Goal: Find specific page/section: Find specific page/section

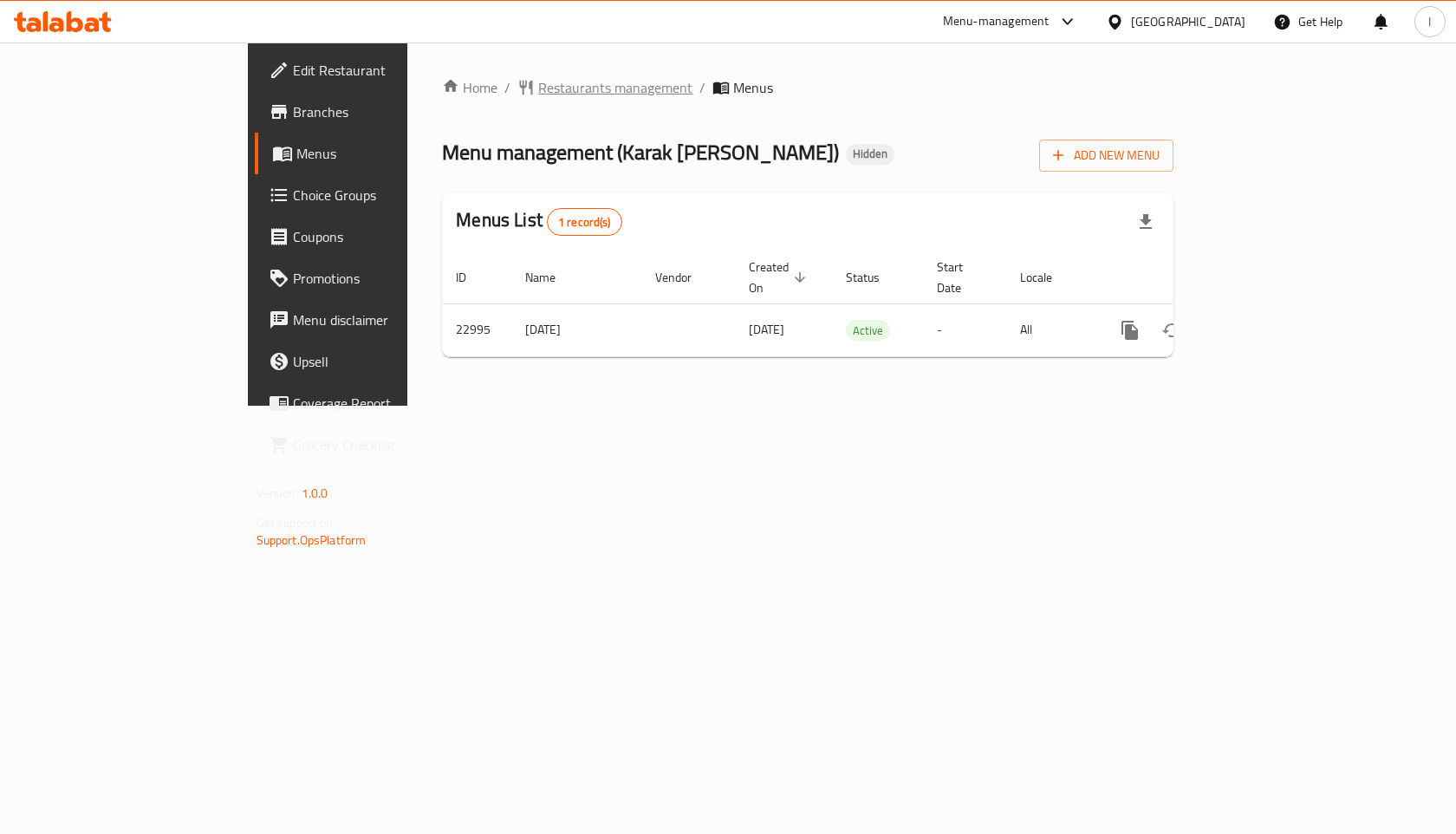
click at [538, 91] on span "Restaurants management" at bounding box center [614, 87] width 154 height 20
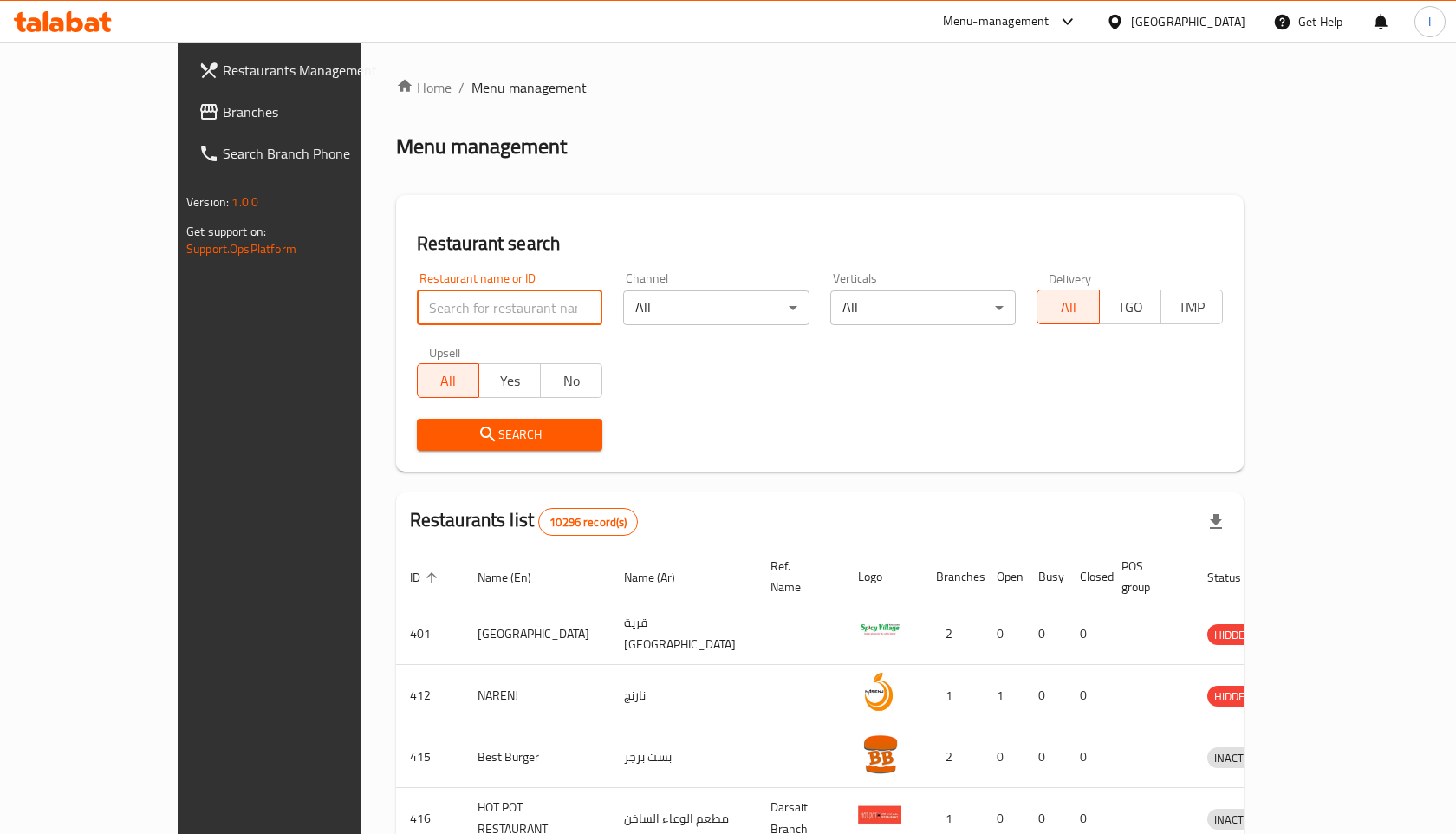
click at [417, 311] on input "search" at bounding box center [509, 307] width 186 height 35
type input "g"
click button "Search" at bounding box center [509, 435] width 186 height 32
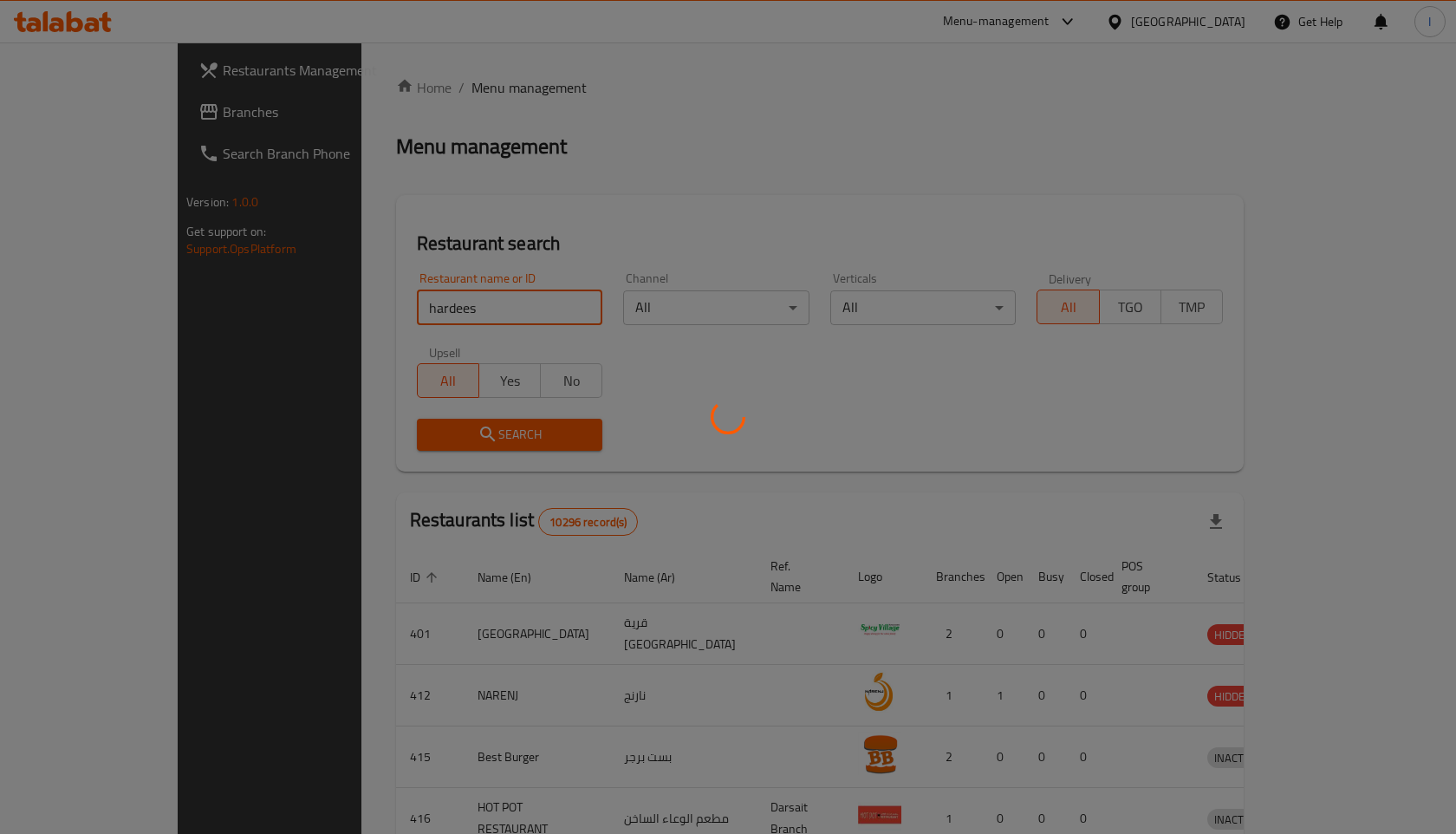
click button "Search" at bounding box center [509, 435] width 186 height 32
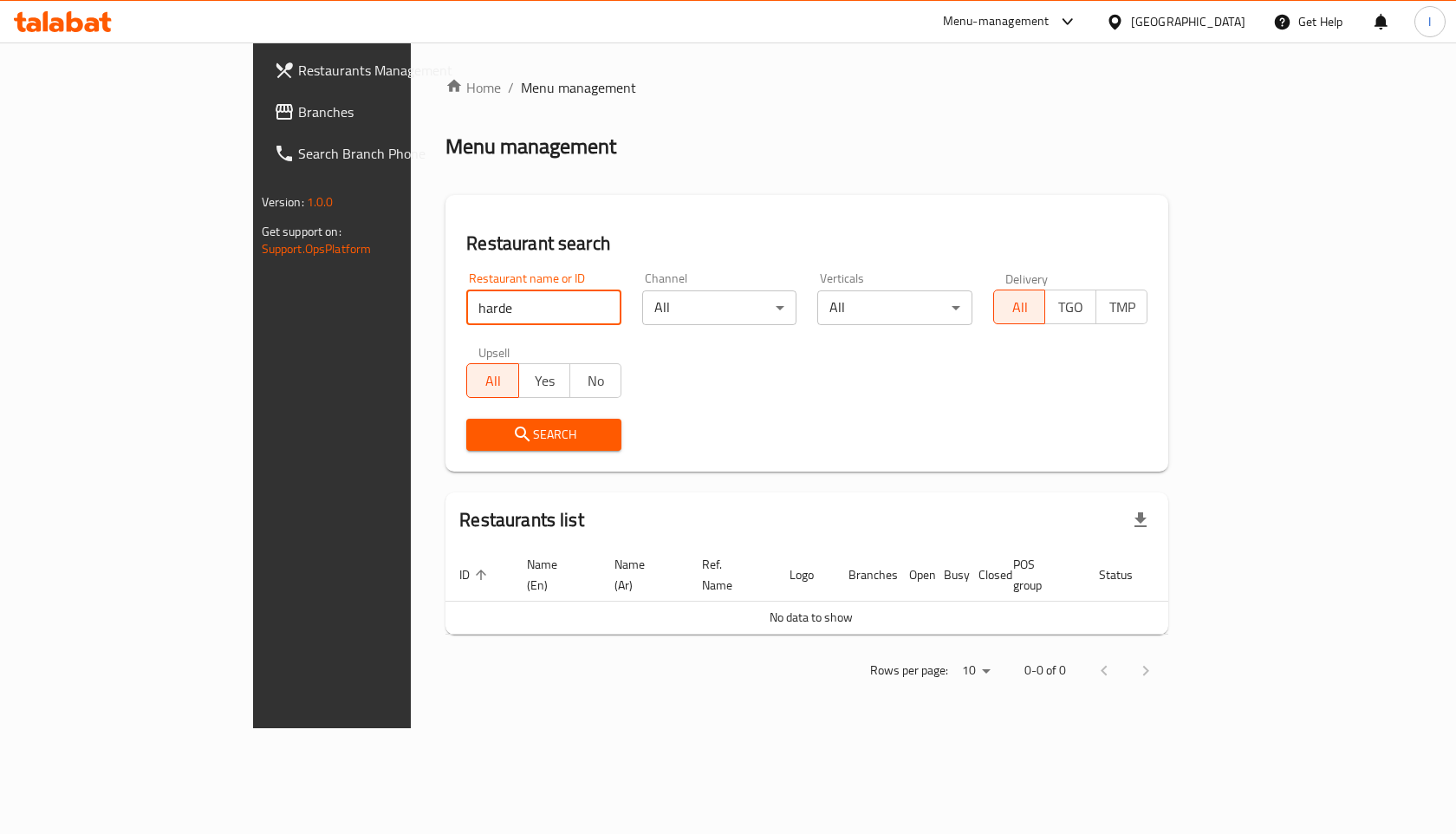
type input "harde"
click button "Search" at bounding box center [544, 435] width 155 height 32
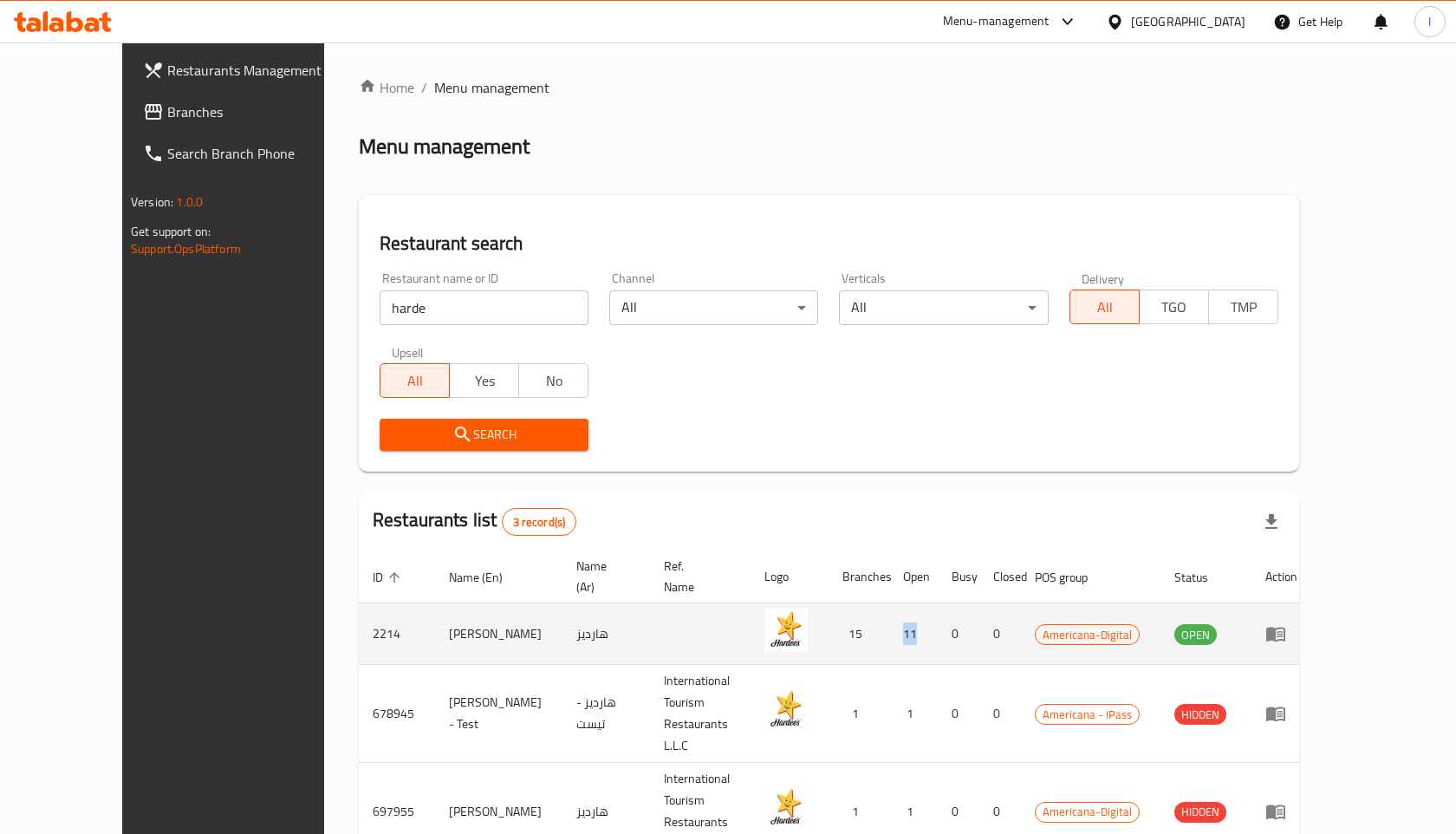
drag, startPoint x: 986, startPoint y: 615, endPoint x: 1015, endPoint y: 617, distance: 29.1
click at [938, 617] on td "11" at bounding box center [914, 634] width 49 height 61
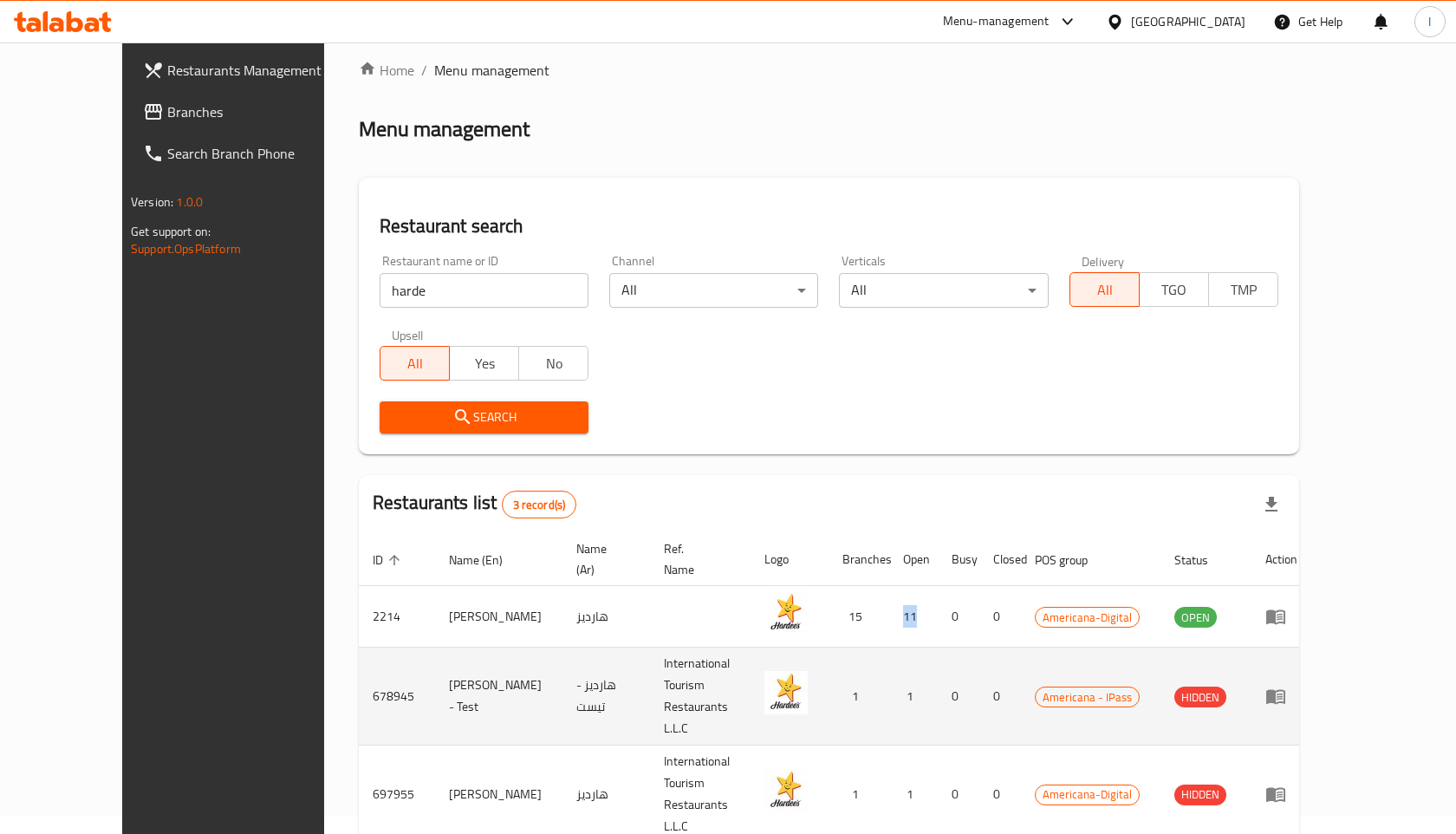
scroll to position [12, 0]
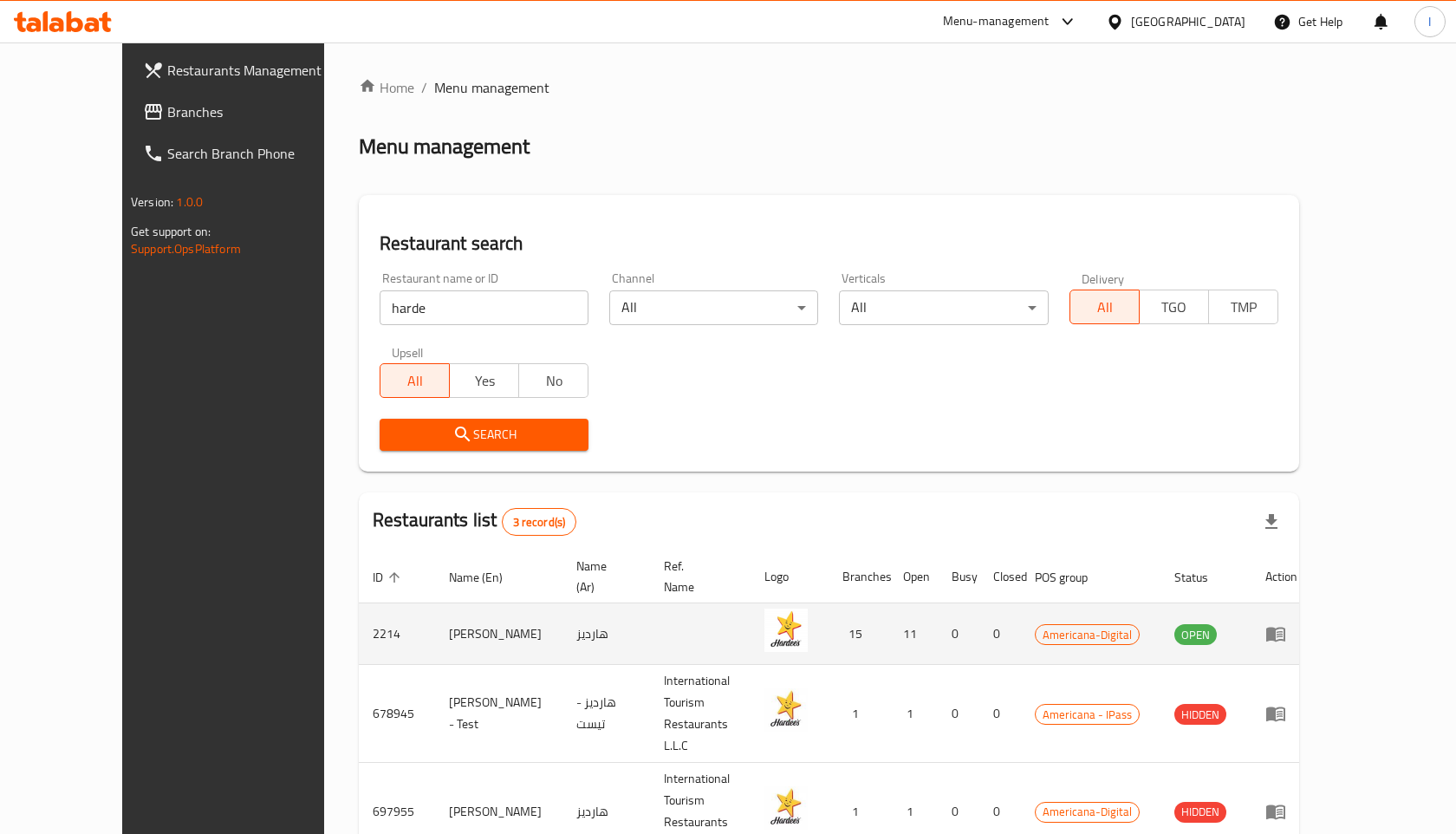
click at [1286, 624] on icon "enhanced table" at bounding box center [1275, 634] width 20 height 20
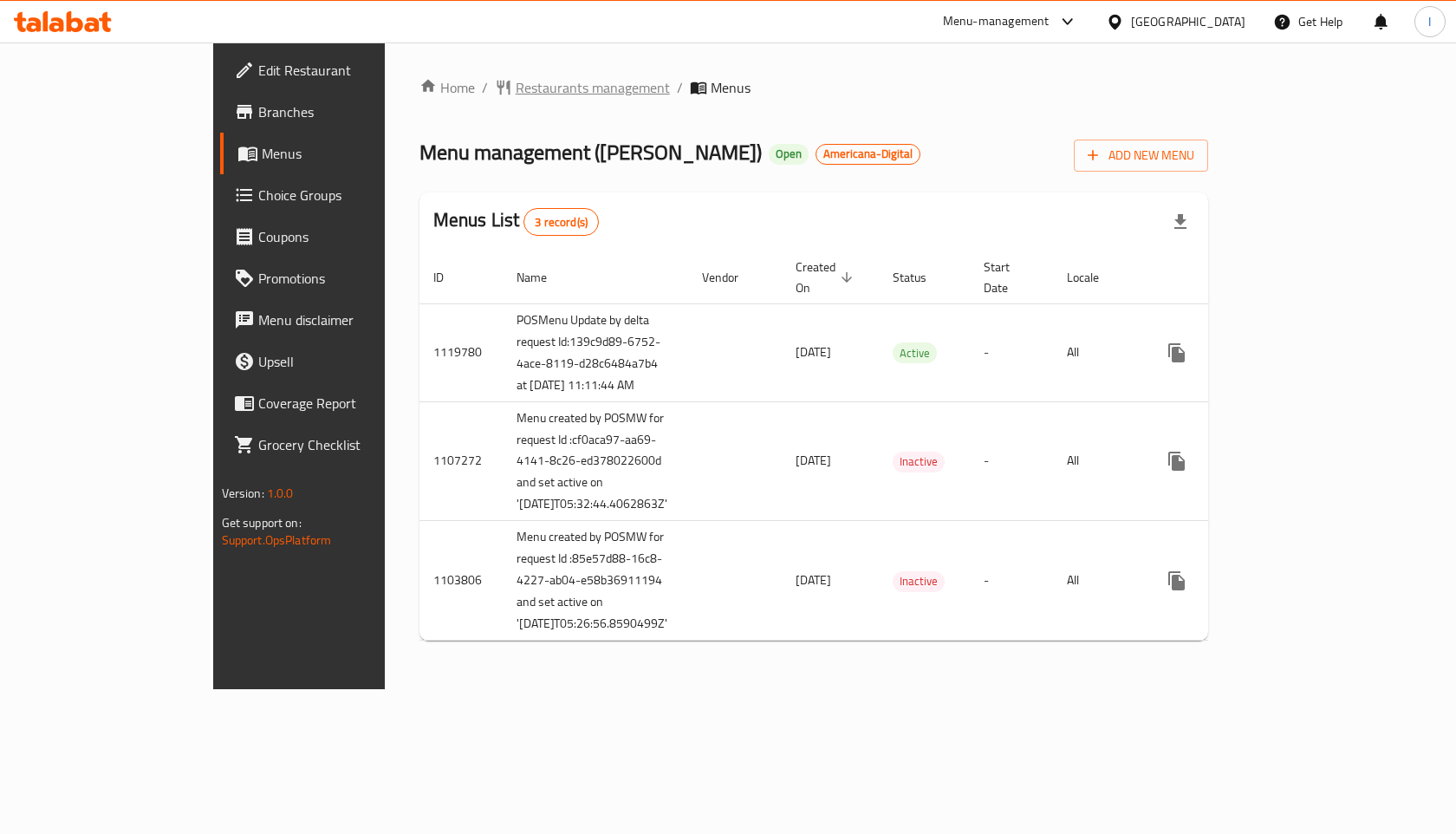
click at [516, 86] on span "Restaurants management" at bounding box center [592, 87] width 154 height 20
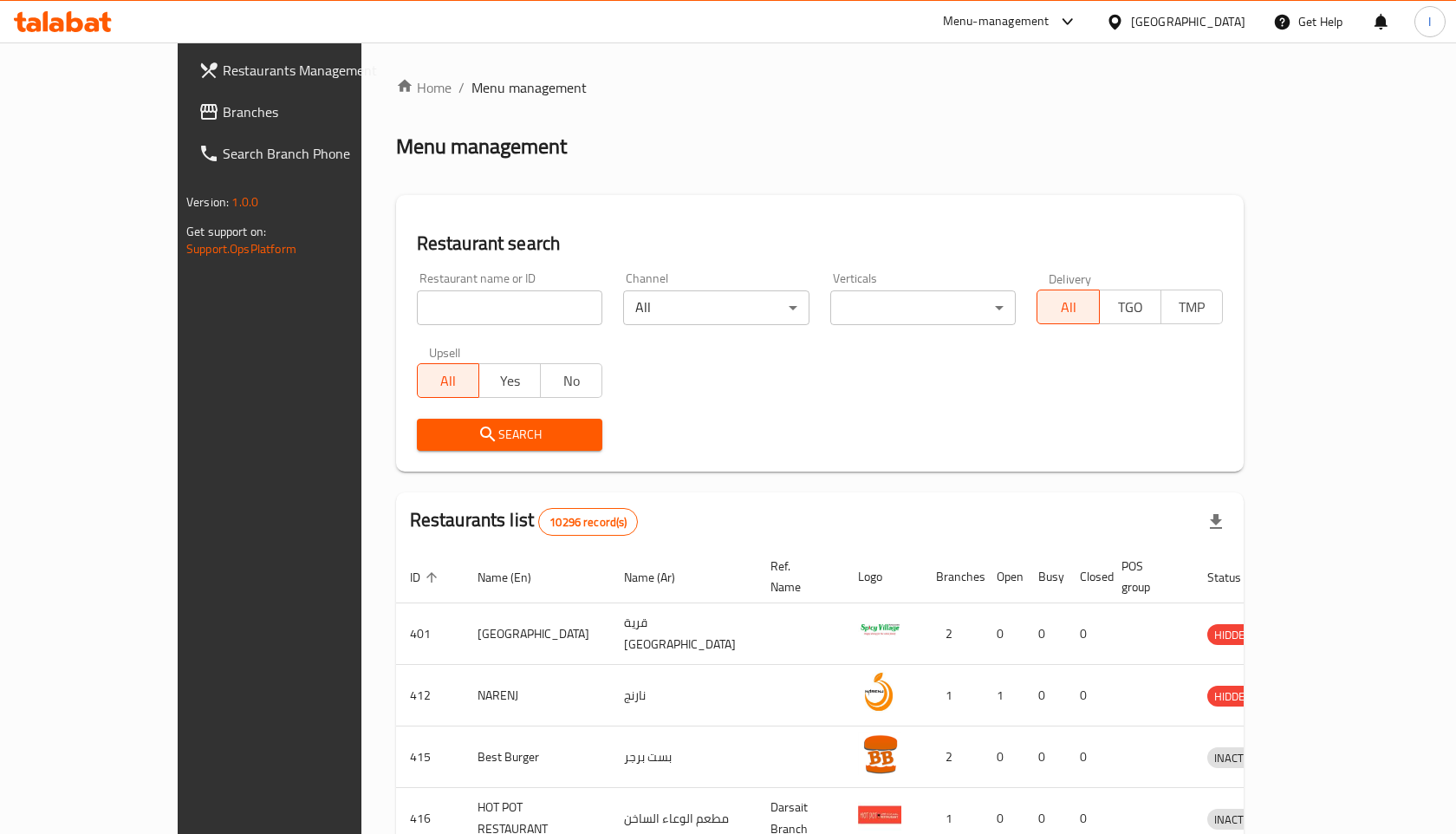
click at [462, 309] on input "search" at bounding box center [509, 307] width 186 height 35
click button "Search" at bounding box center [509, 435] width 186 height 32
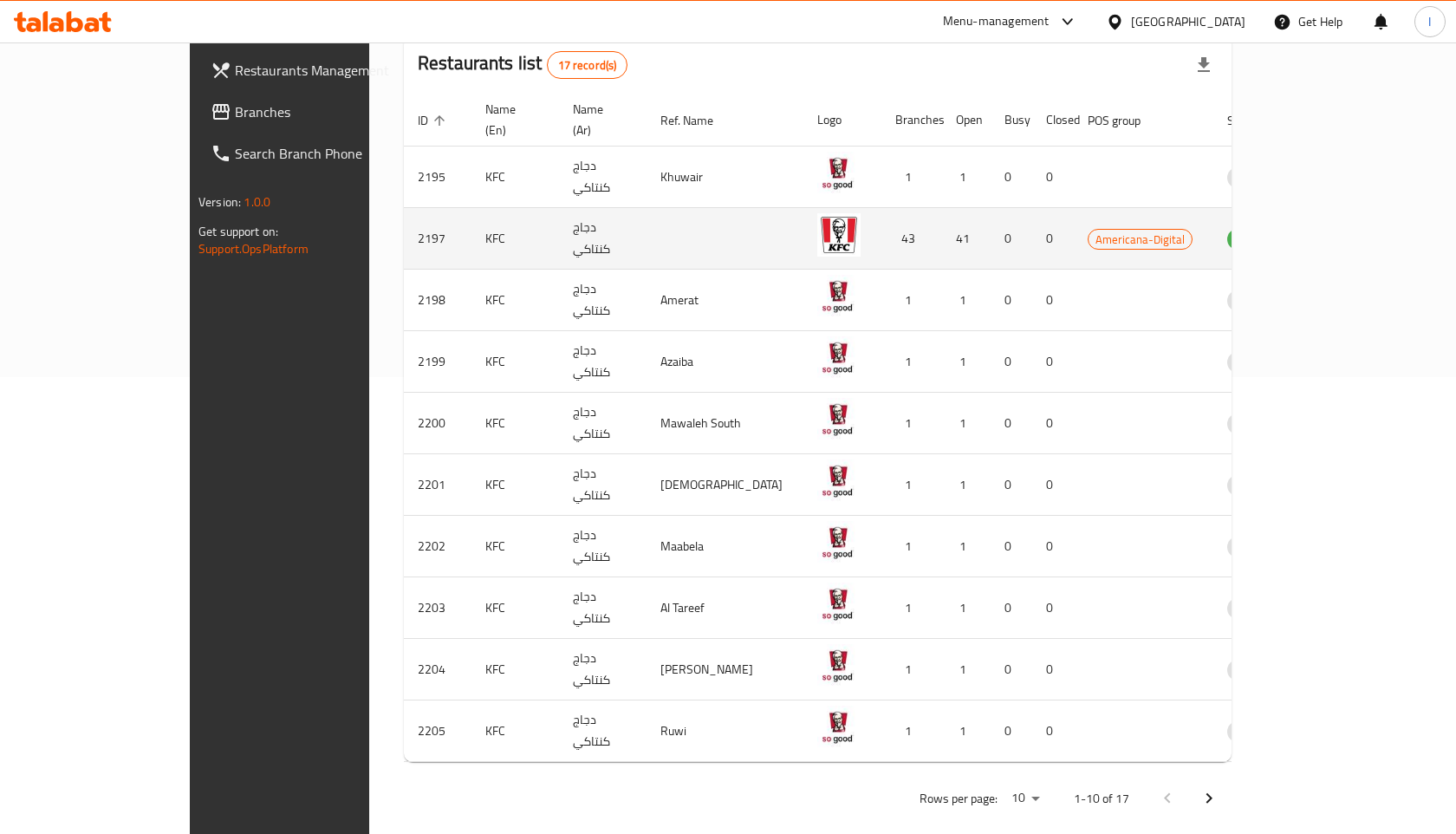
scroll to position [460, 0]
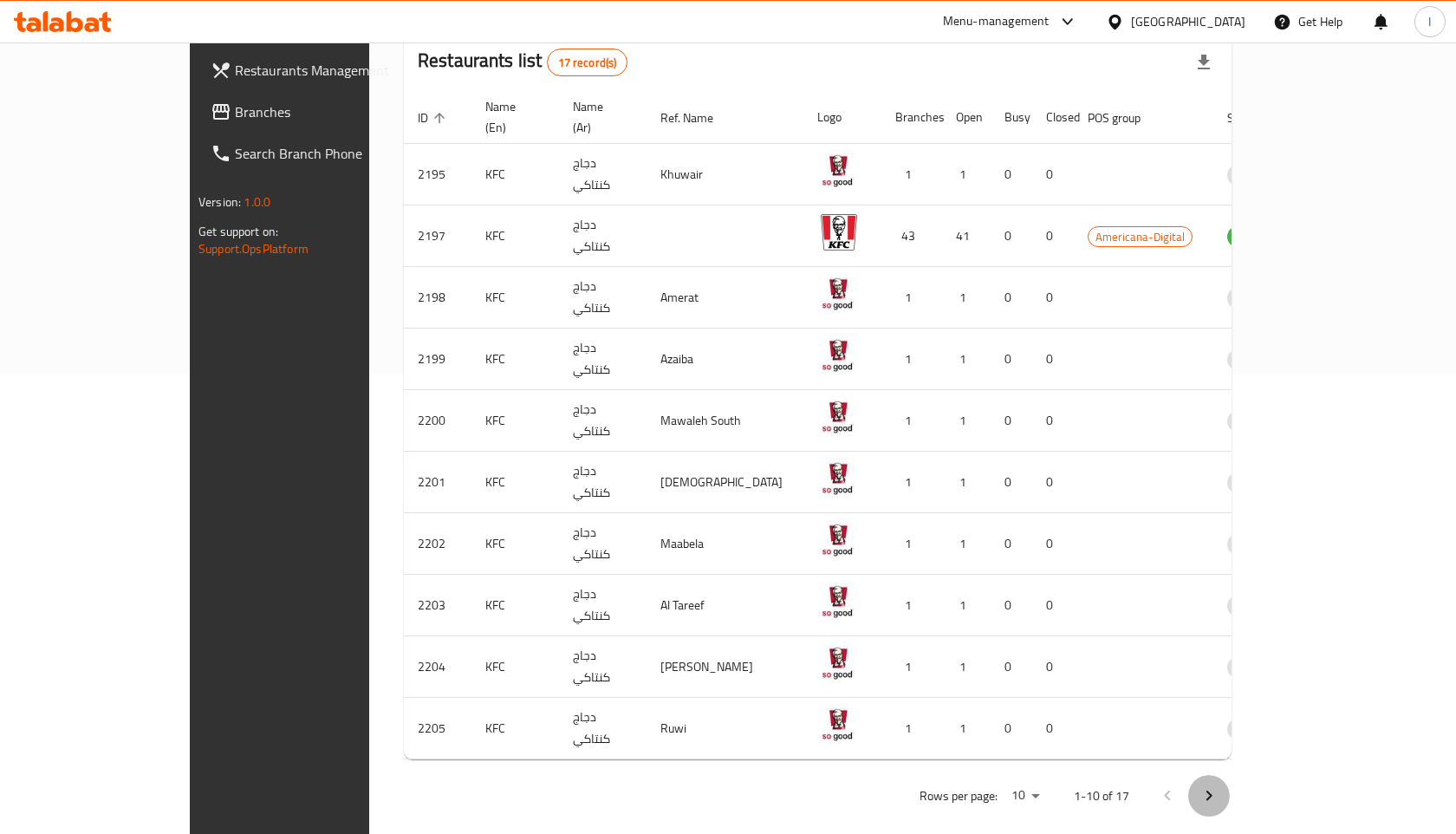
click at [1213, 791] on icon "Next page" at bounding box center [1209, 797] width 6 height 11
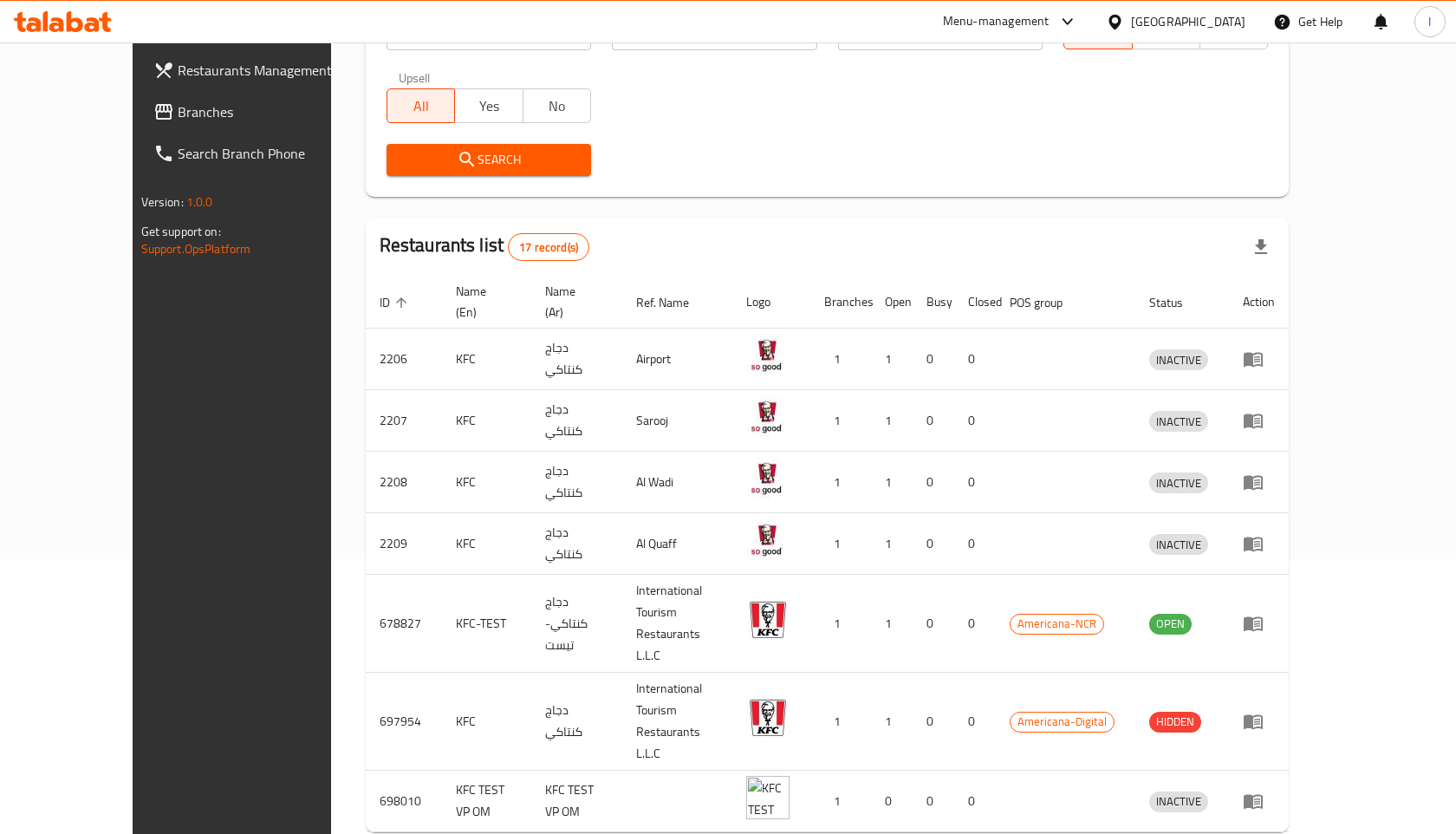
scroll to position [0, 0]
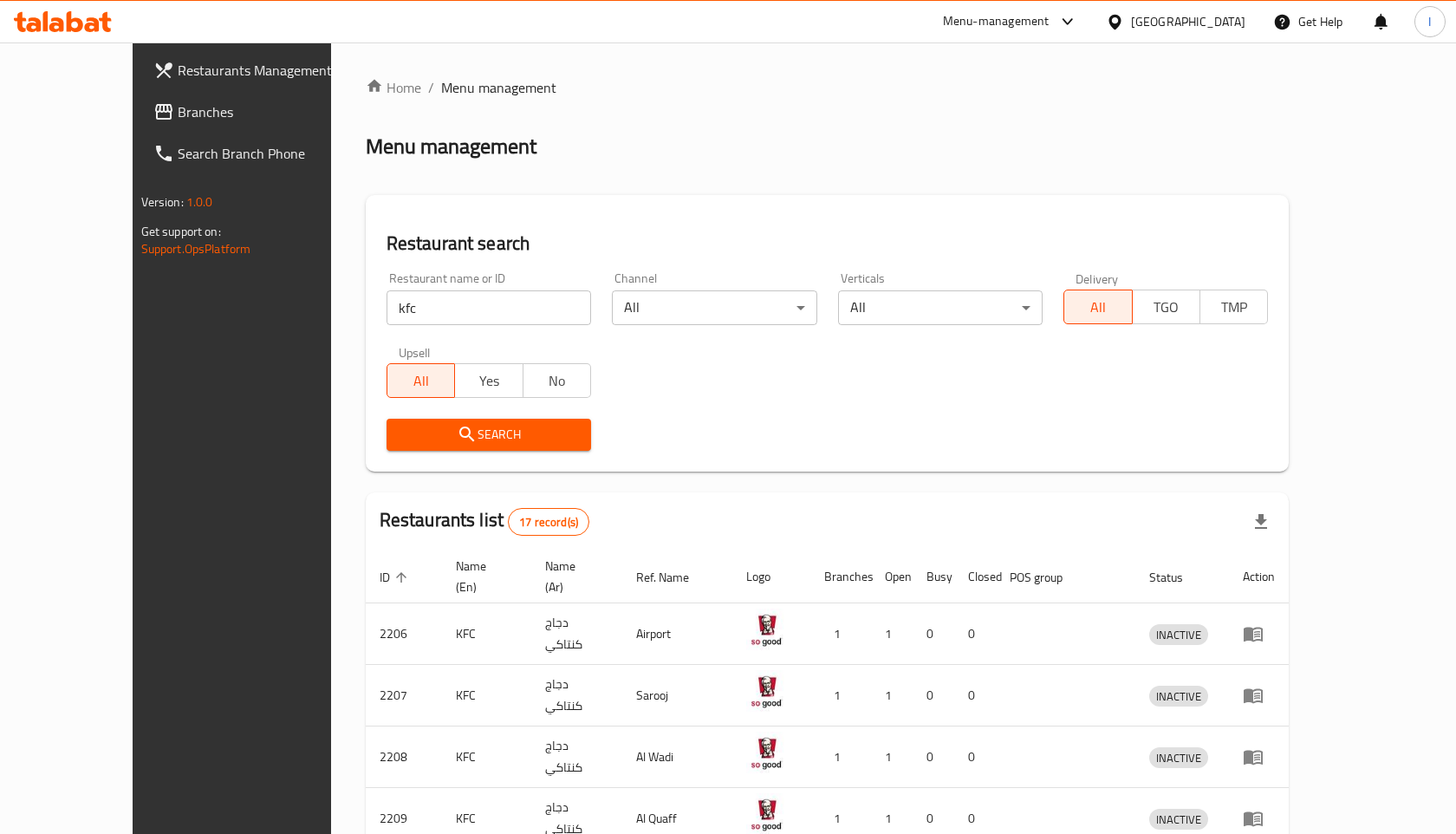
click at [386, 304] on input "kfc" at bounding box center [489, 307] width 205 height 35
click at [386, 303] on input "kfc" at bounding box center [489, 307] width 205 height 35
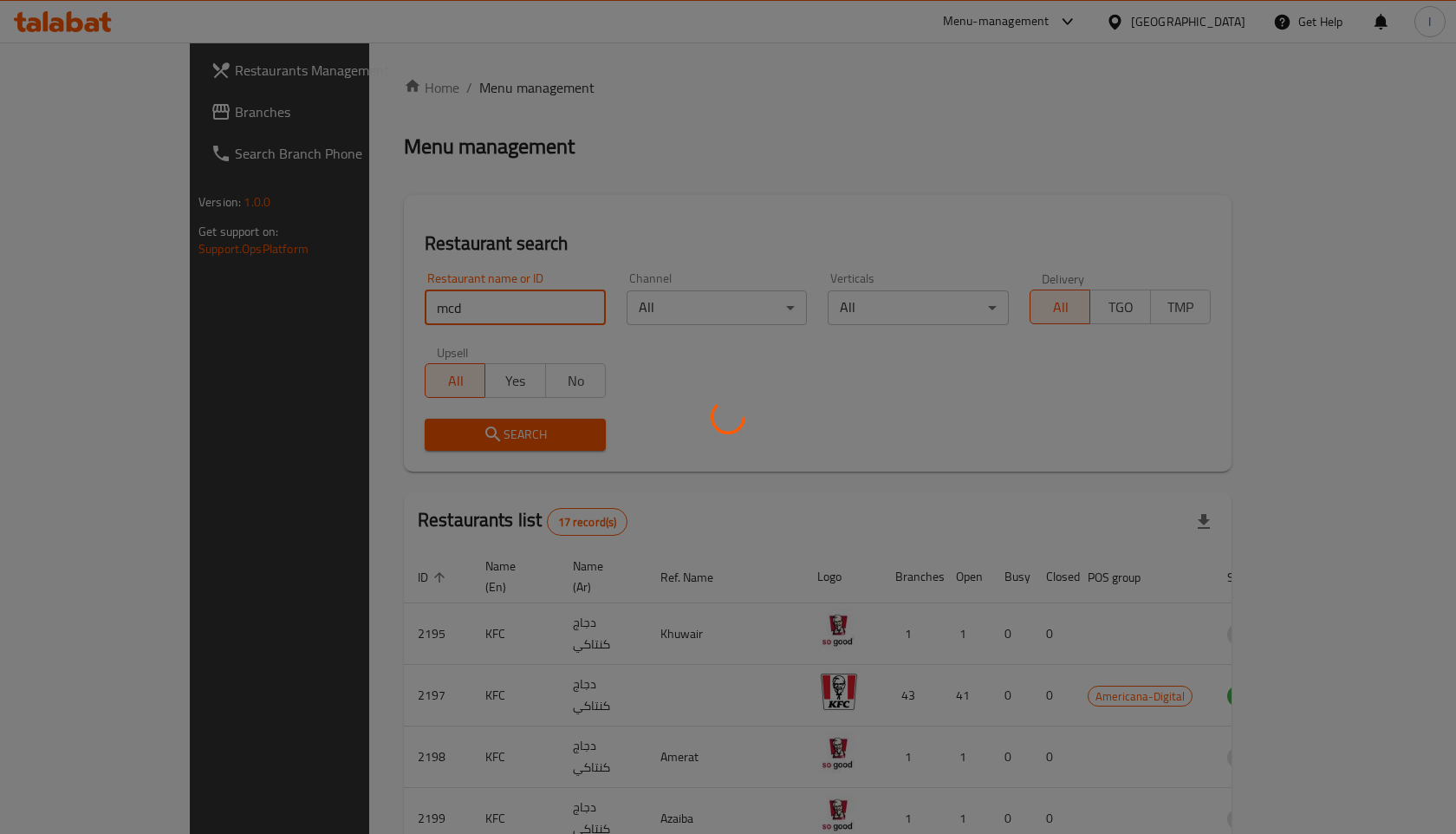
click button "Search" at bounding box center [515, 435] width 181 height 32
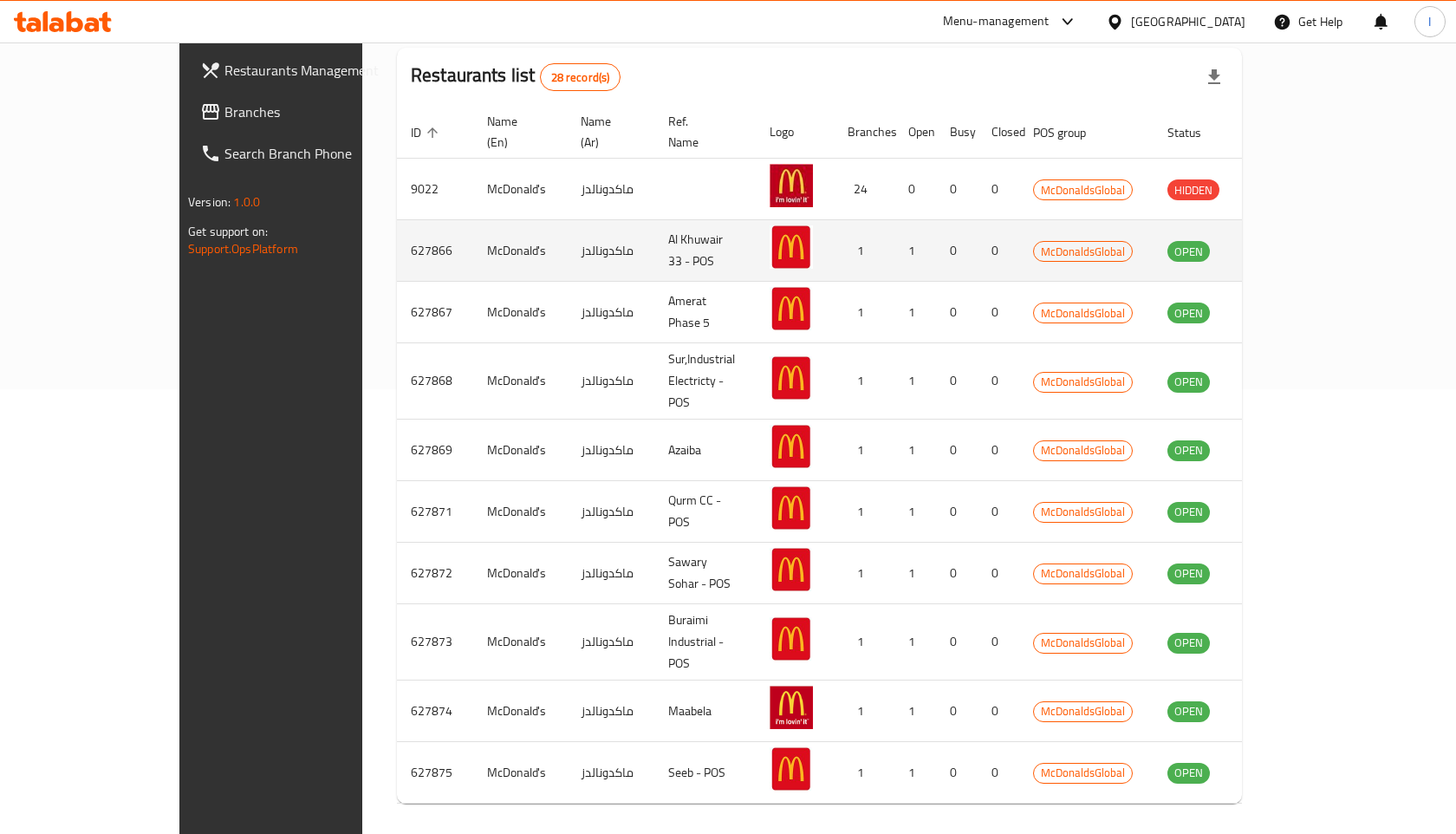
scroll to position [460, 0]
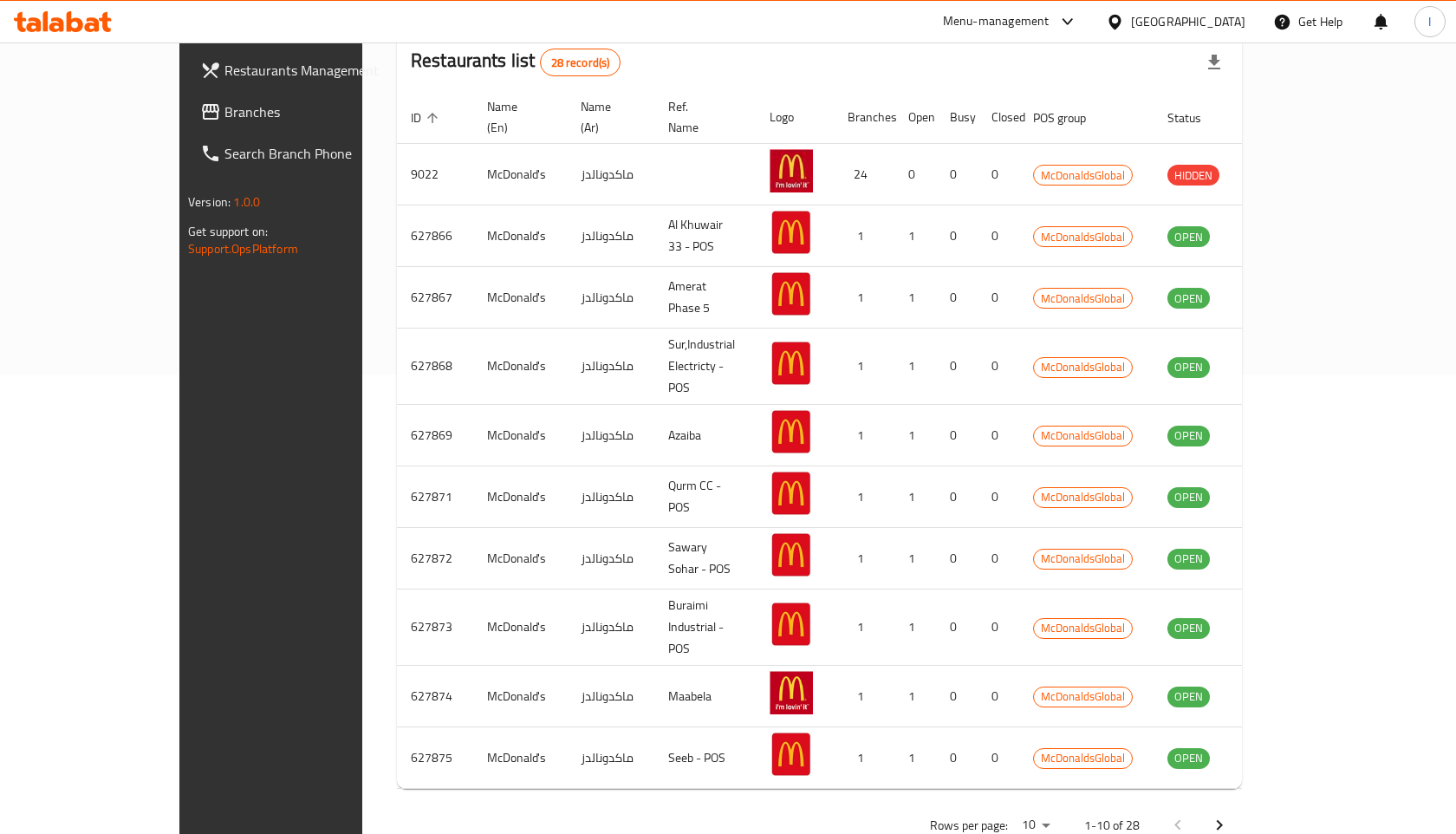
click at [1230, 815] on icon "Next page" at bounding box center [1219, 825] width 20 height 20
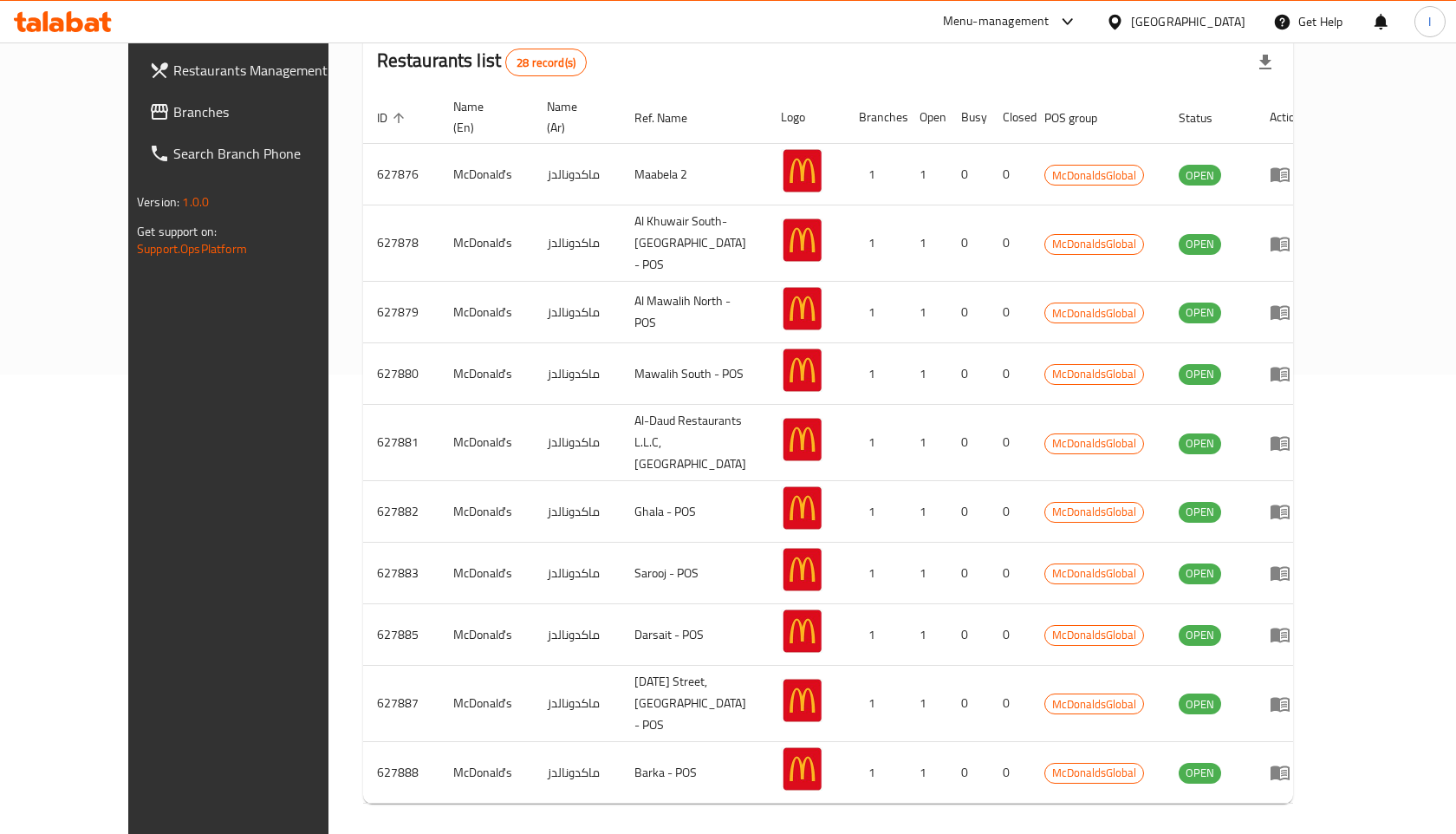
click at [1281, 830] on icon "Next page" at bounding box center [1270, 840] width 20 height 20
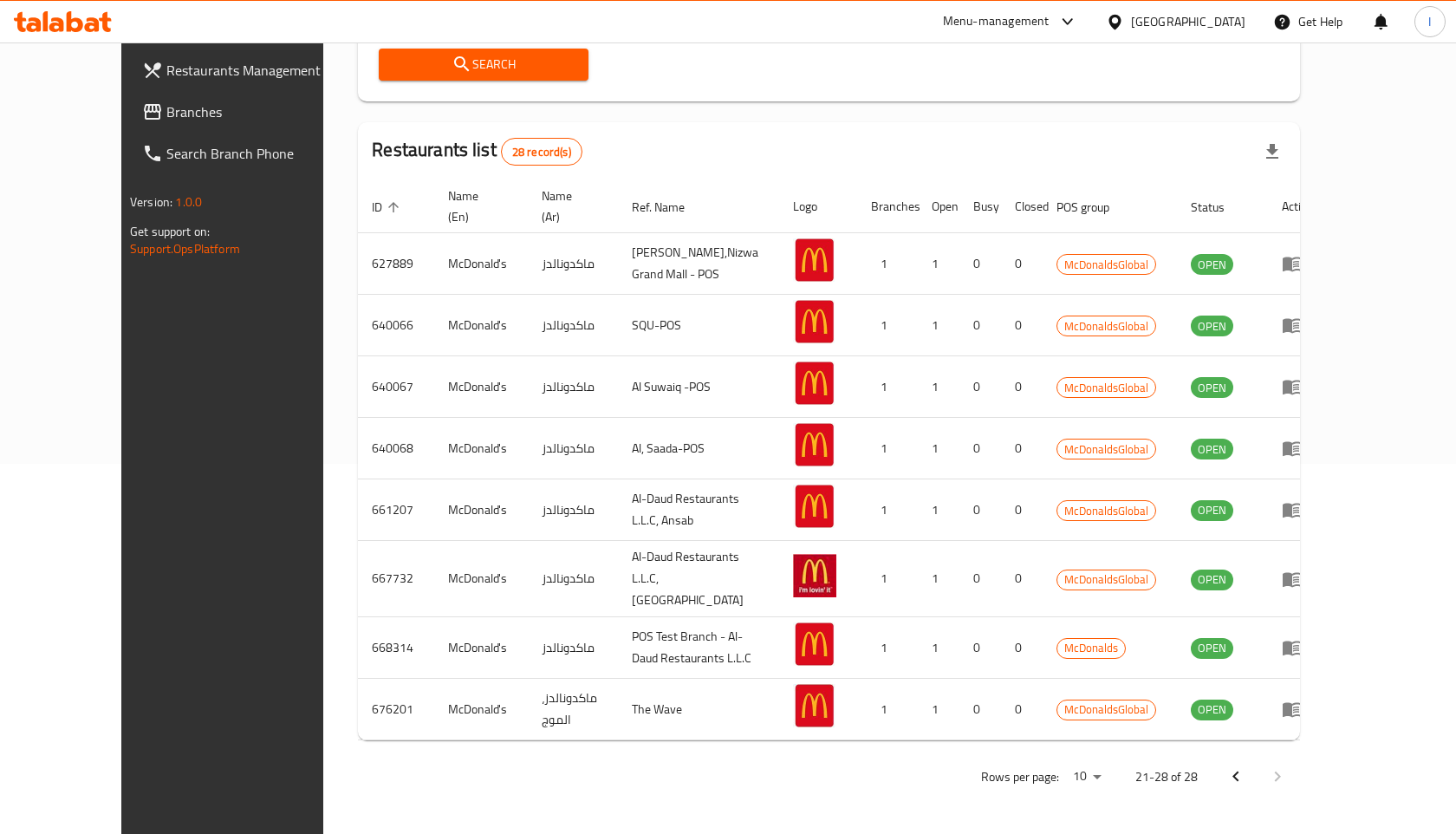
scroll to position [337, 0]
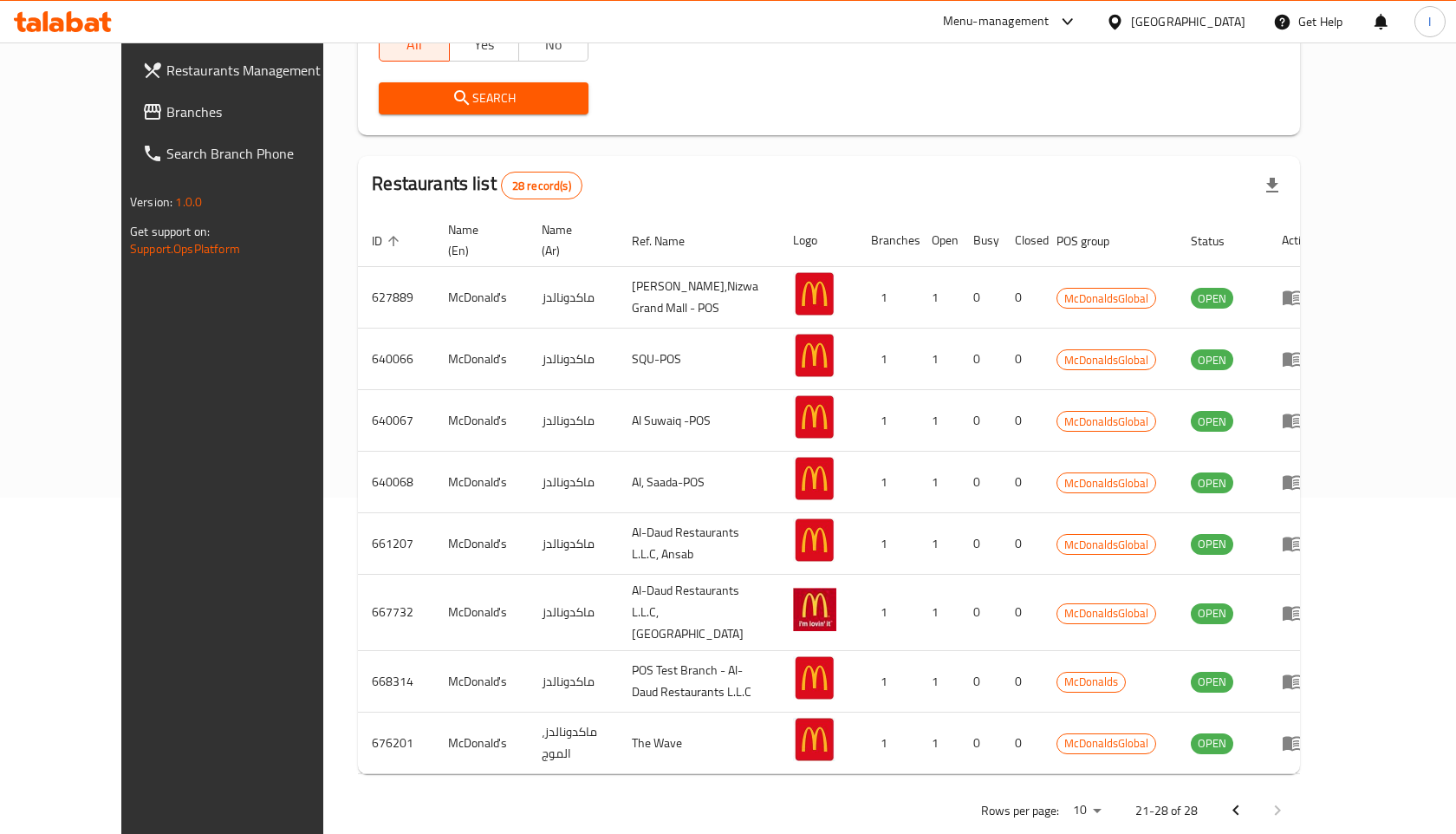
click at [1298, 790] on div at bounding box center [1257, 811] width 83 height 42
click at [1247, 800] on icon "Previous page" at bounding box center [1235, 810] width 20 height 20
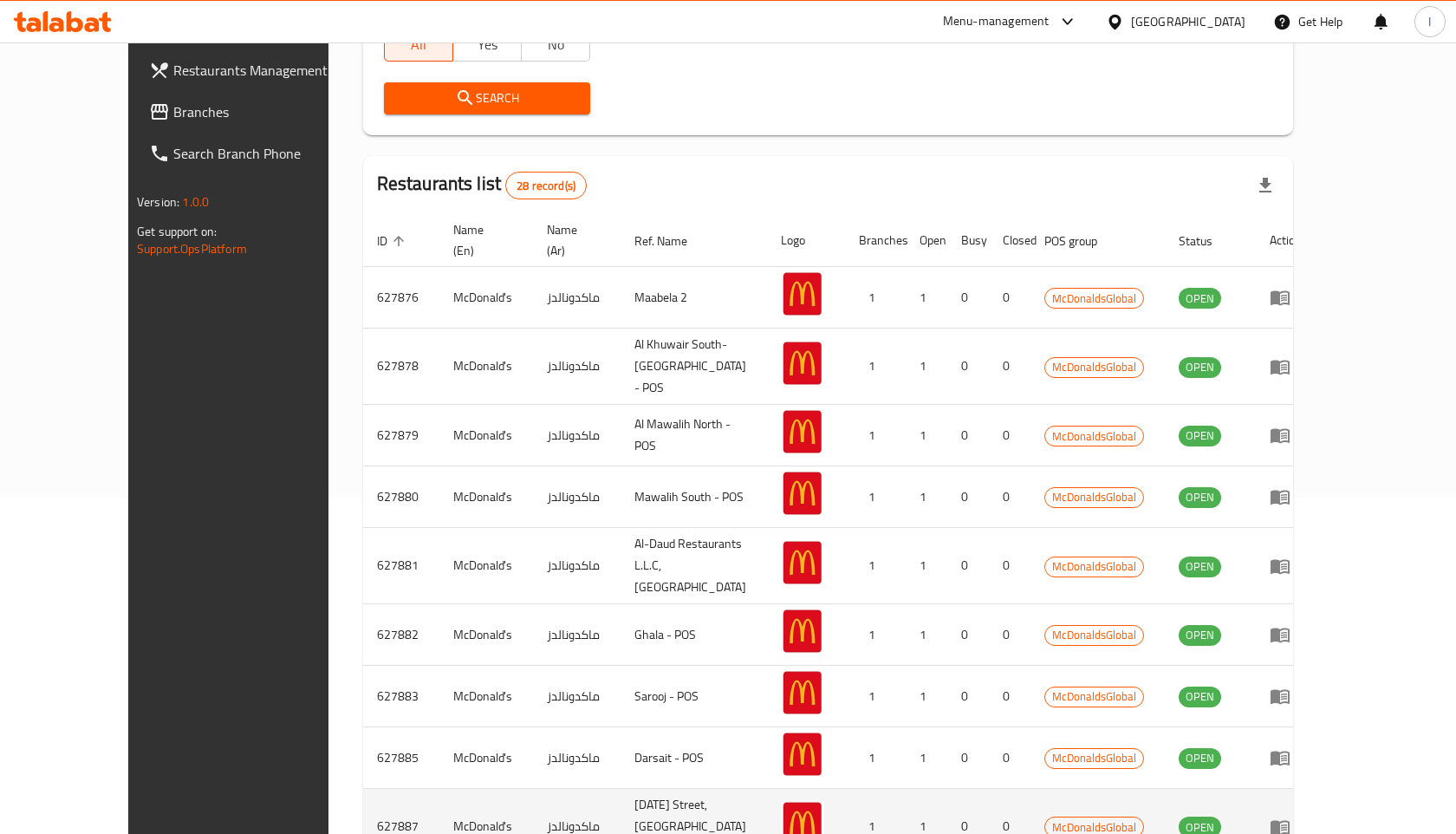
scroll to position [460, 0]
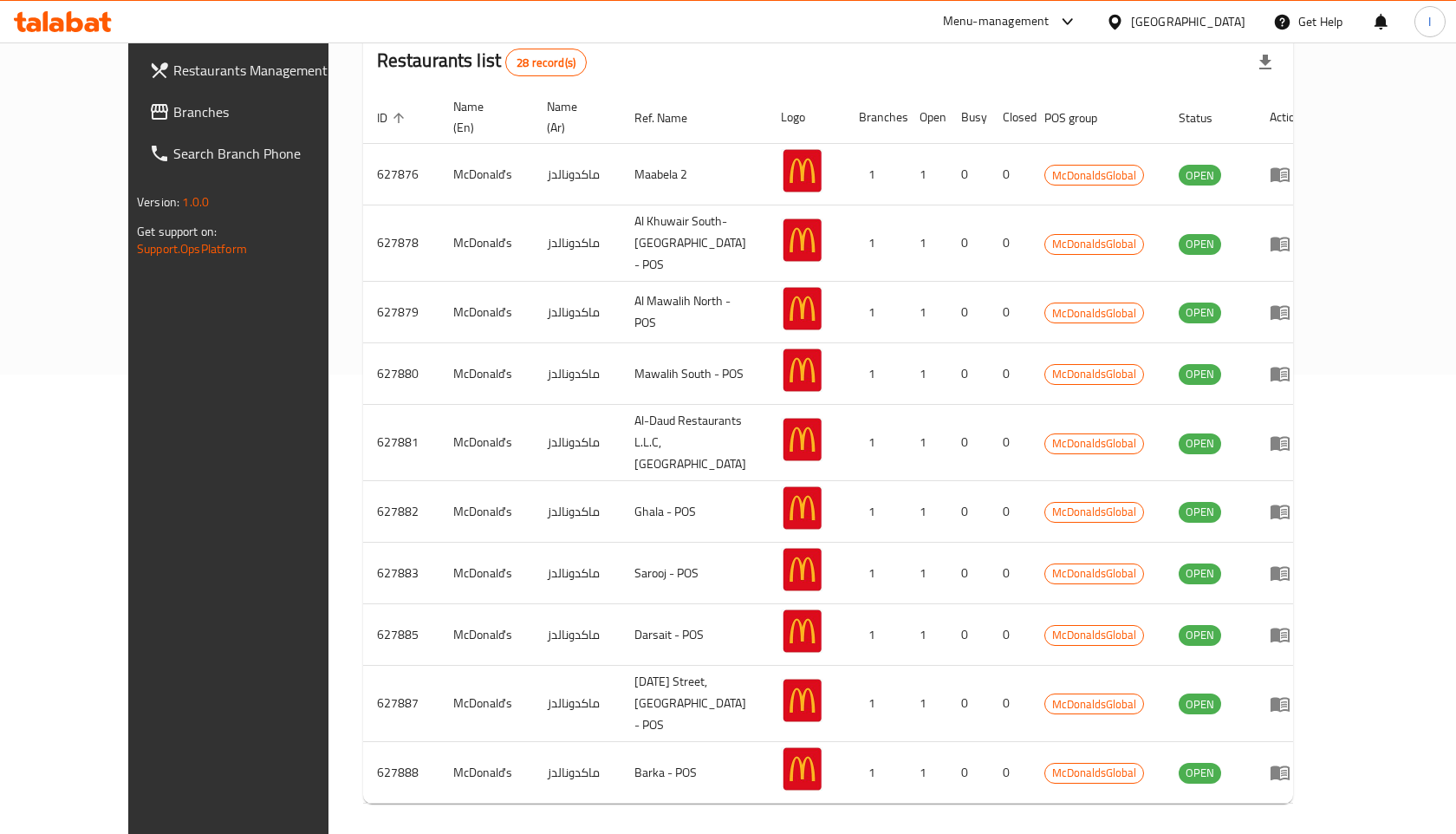
click at [1281, 830] on icon "Next page" at bounding box center [1270, 840] width 20 height 20
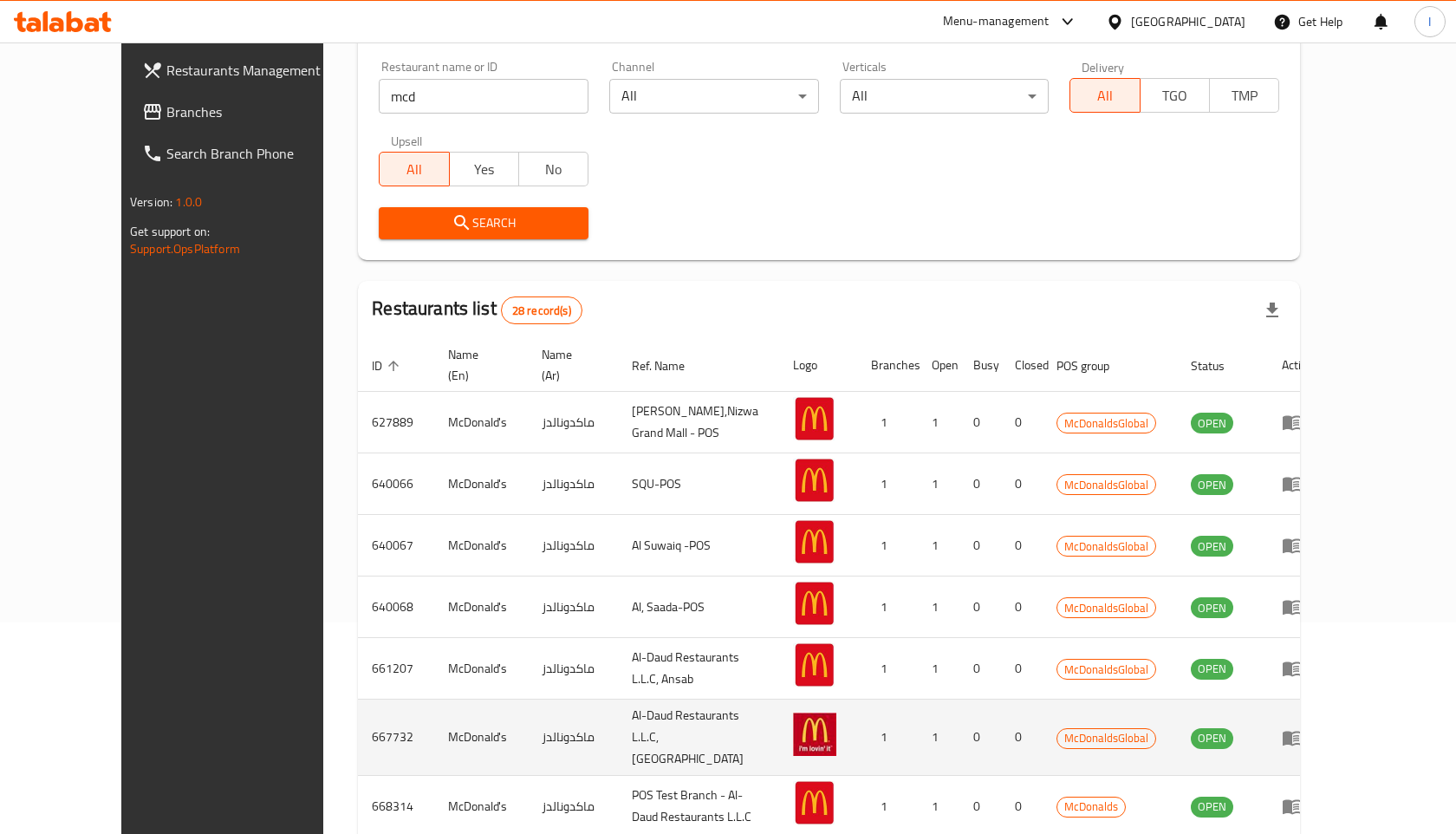
scroll to position [211, 0]
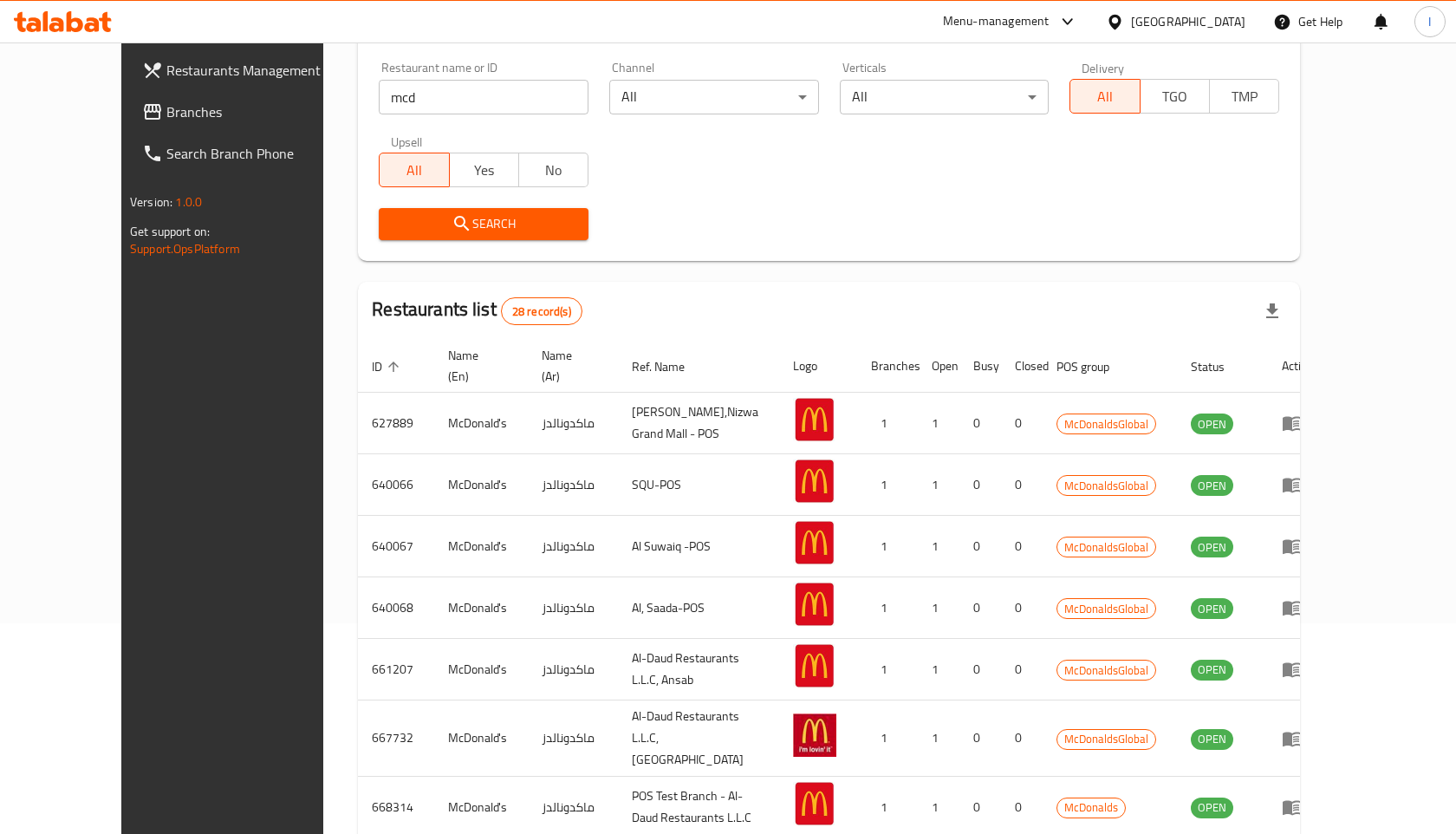
click at [443, 101] on input "mcd" at bounding box center [484, 97] width 210 height 35
click button "Search" at bounding box center [484, 225] width 210 height 32
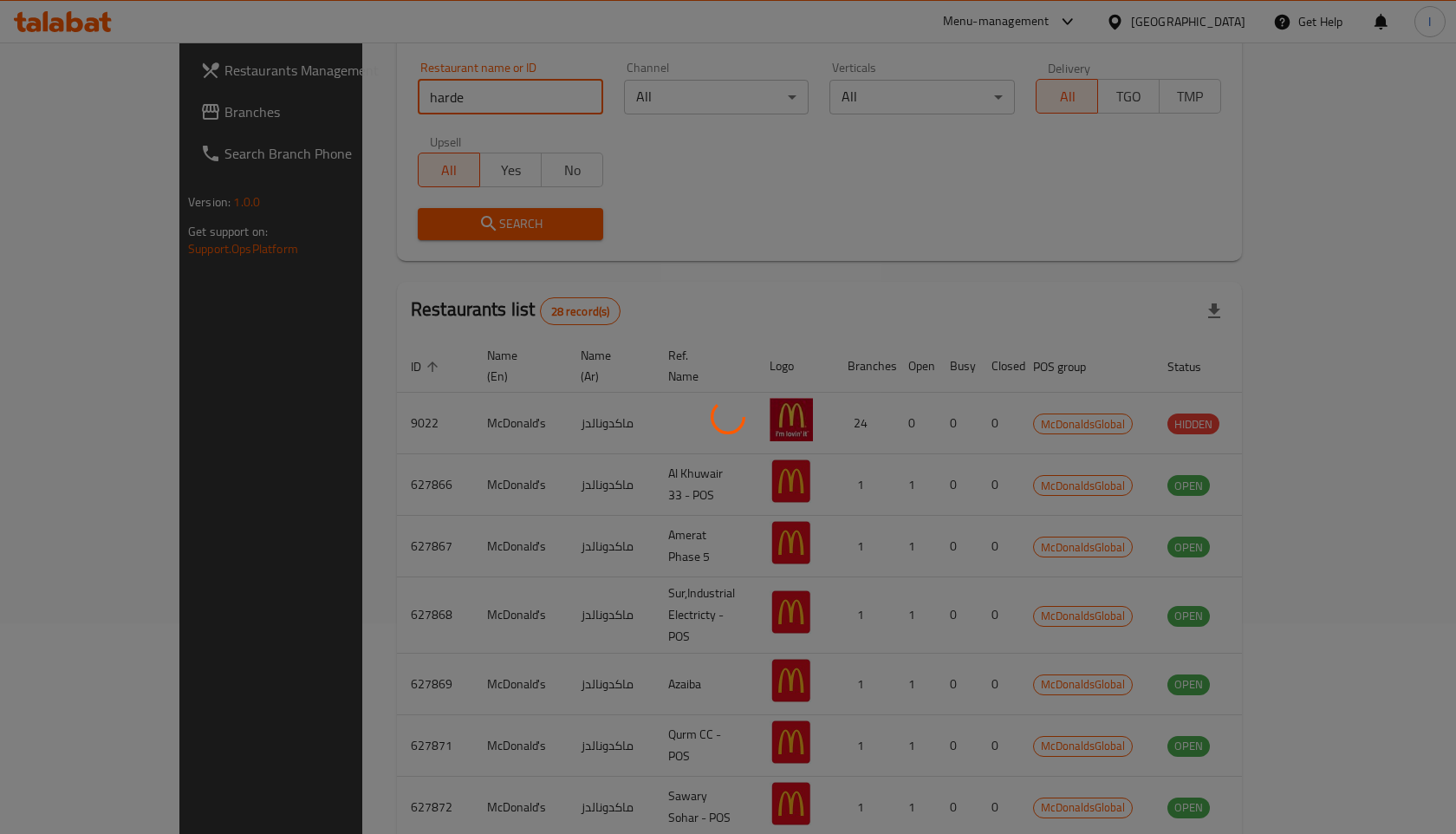
type input "harde"
click button "Search" at bounding box center [510, 225] width 185 height 32
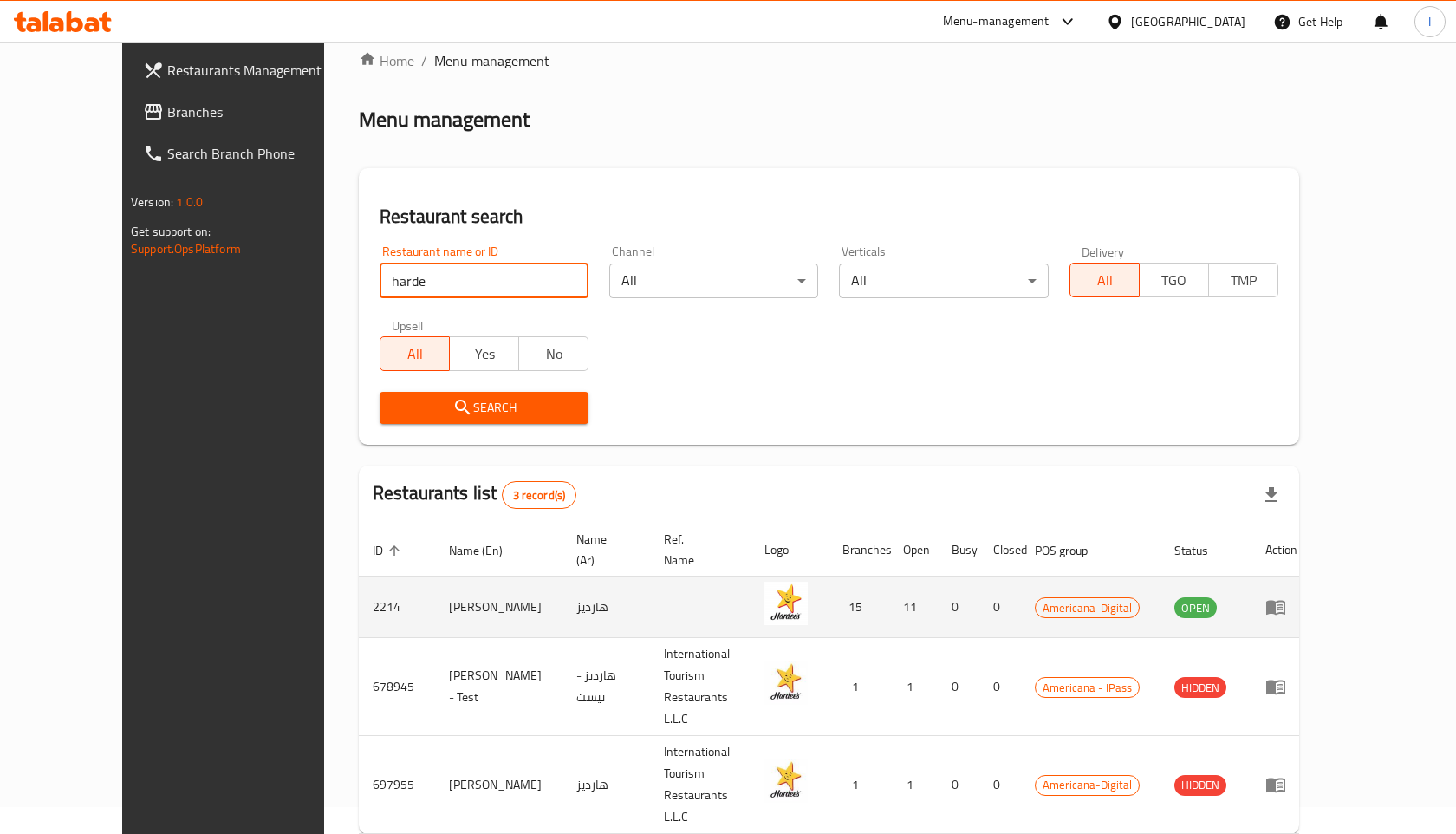
scroll to position [29, 0]
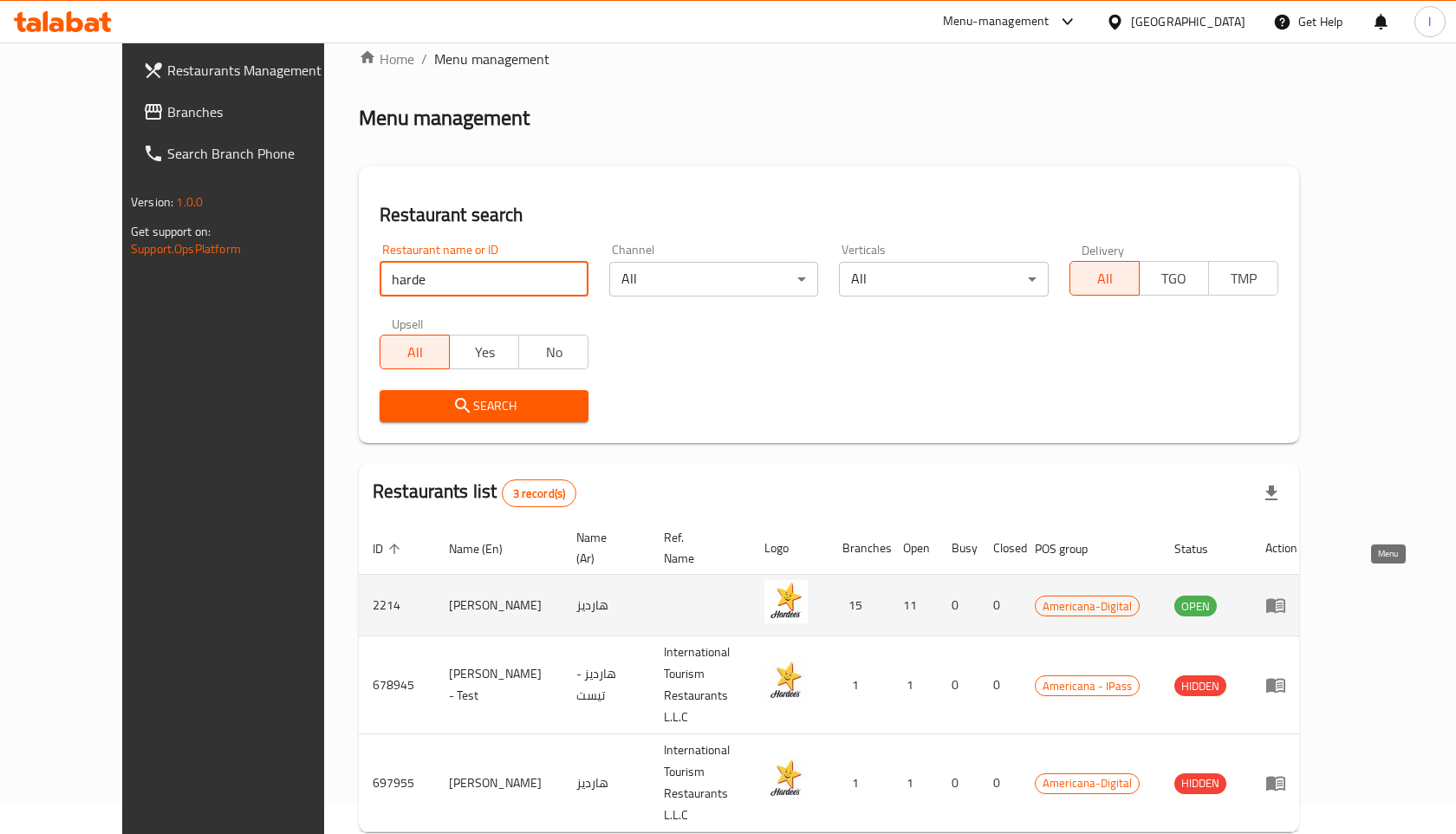
click at [1286, 595] on icon "enhanced table" at bounding box center [1275, 605] width 20 height 20
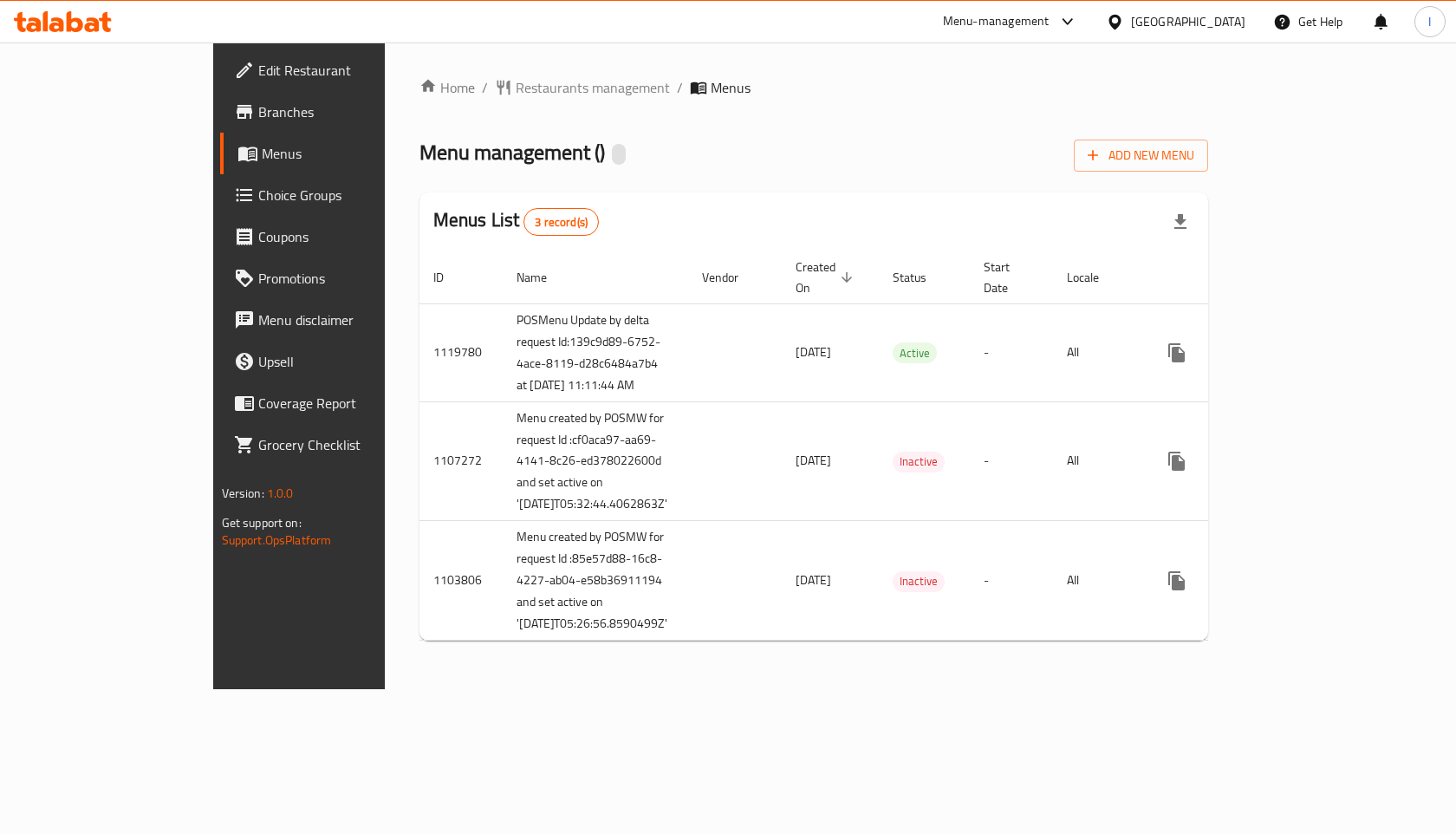
click at [258, 114] on span "Branches" at bounding box center [350, 111] width 184 height 20
